Goal: Task Accomplishment & Management: Manage account settings

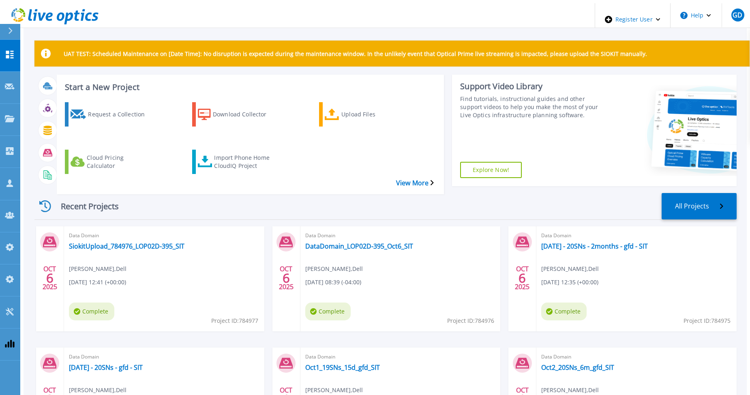
click at [304, 193] on div "Recent Projects All Projects" at bounding box center [385, 206] width 702 height 27
click at [11, 51] on icon at bounding box center [10, 55] width 8 height 8
click at [733, 15] on span "GD" at bounding box center [738, 15] width 10 height 6
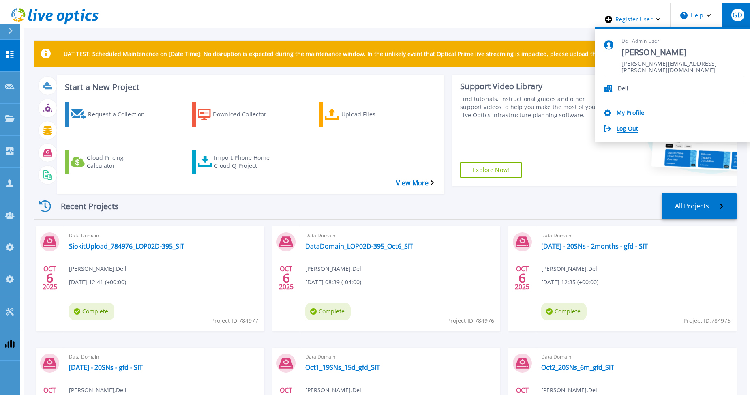
click at [638, 125] on link "Log Out" at bounding box center [627, 129] width 21 height 8
